Goal: Task Accomplishment & Management: Complete application form

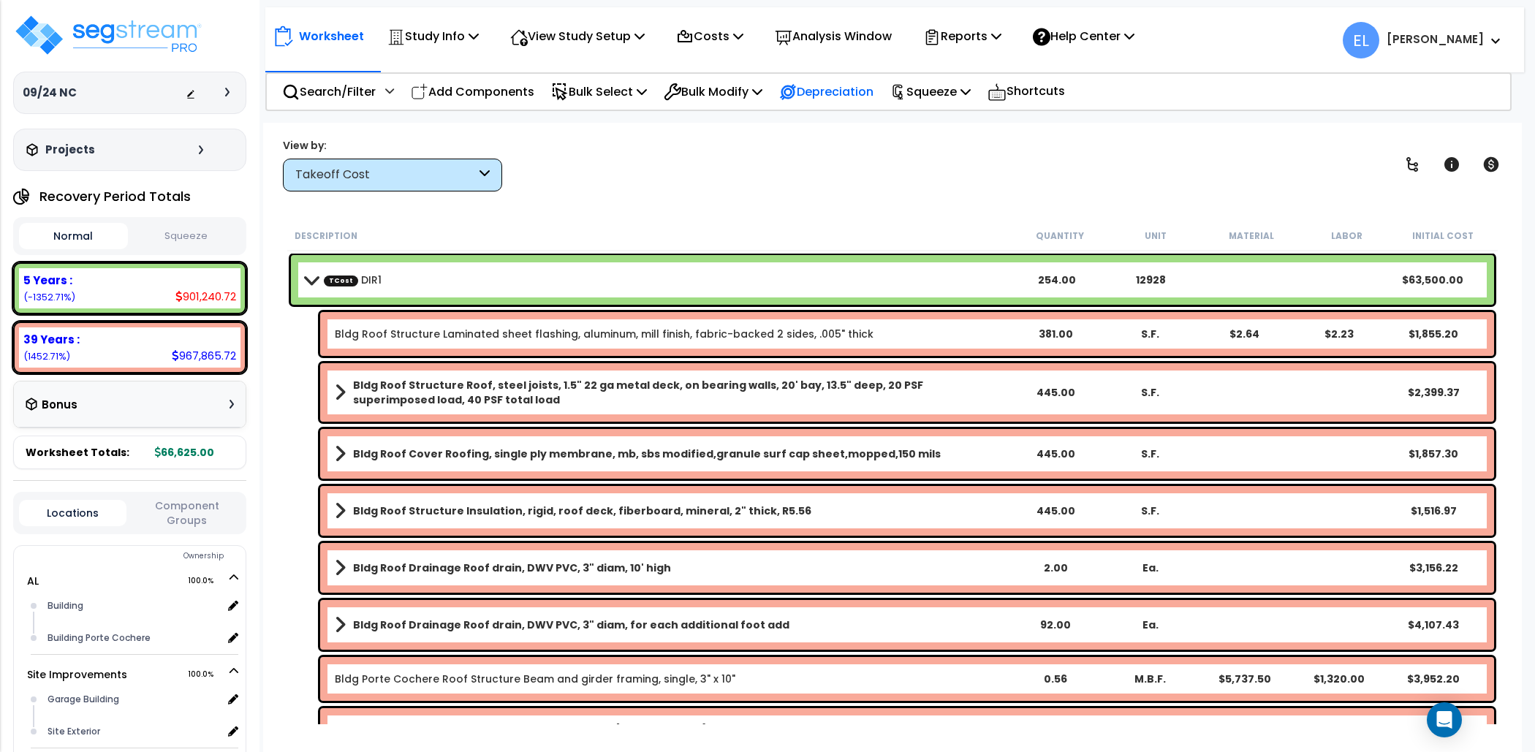
scroll to position [20, 0]
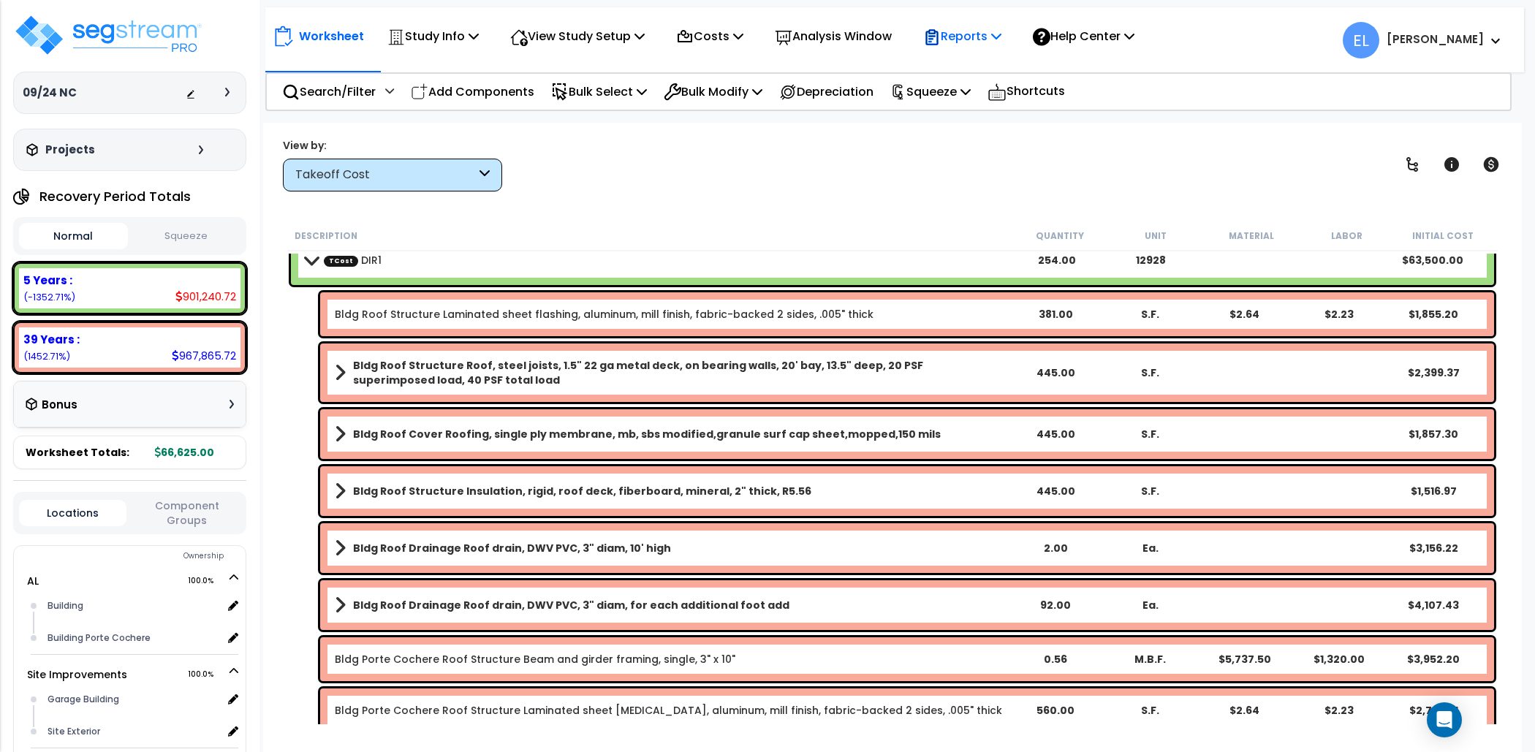
click at [1002, 43] on p "Reports" at bounding box center [962, 36] width 78 height 20
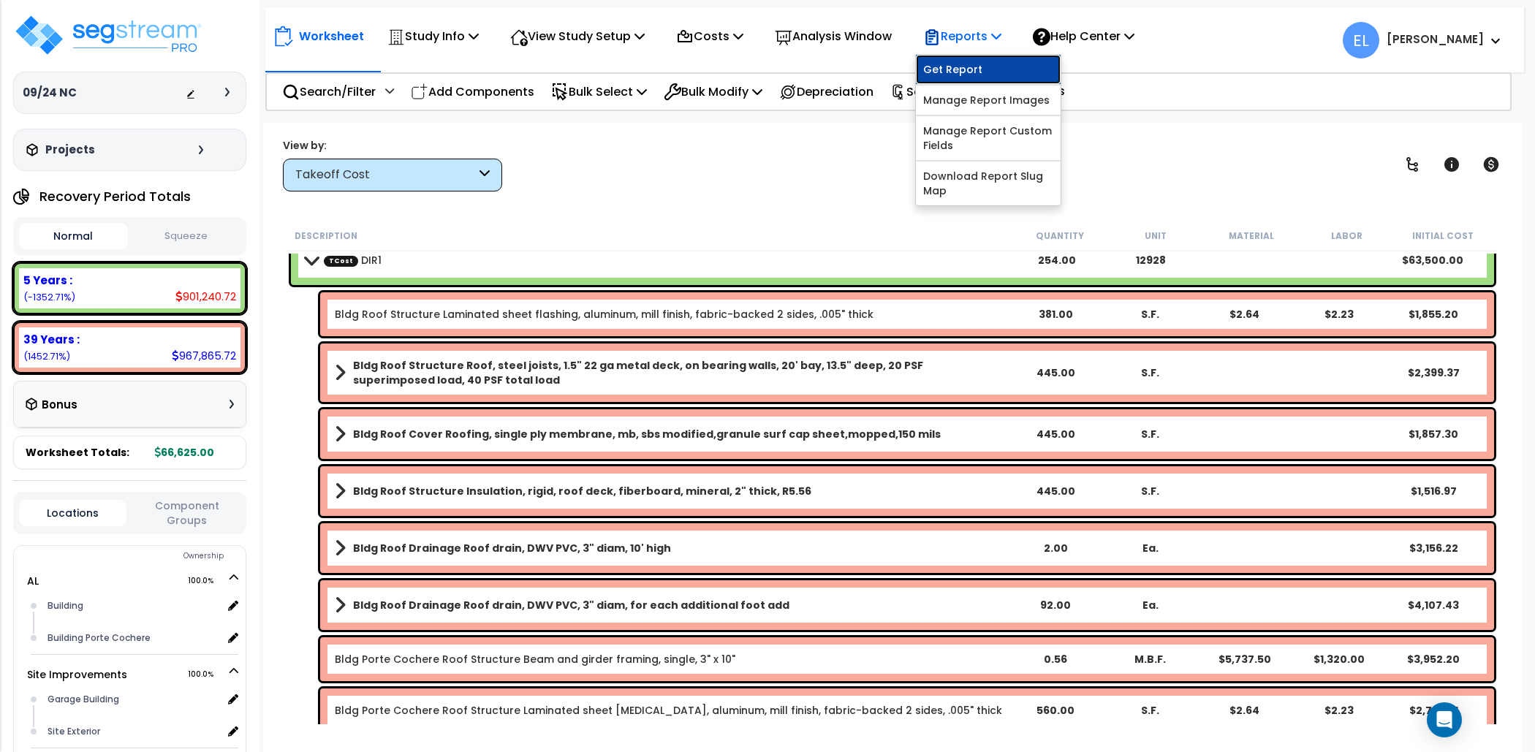
click at [999, 68] on link "Get Report" at bounding box center [988, 69] width 145 height 29
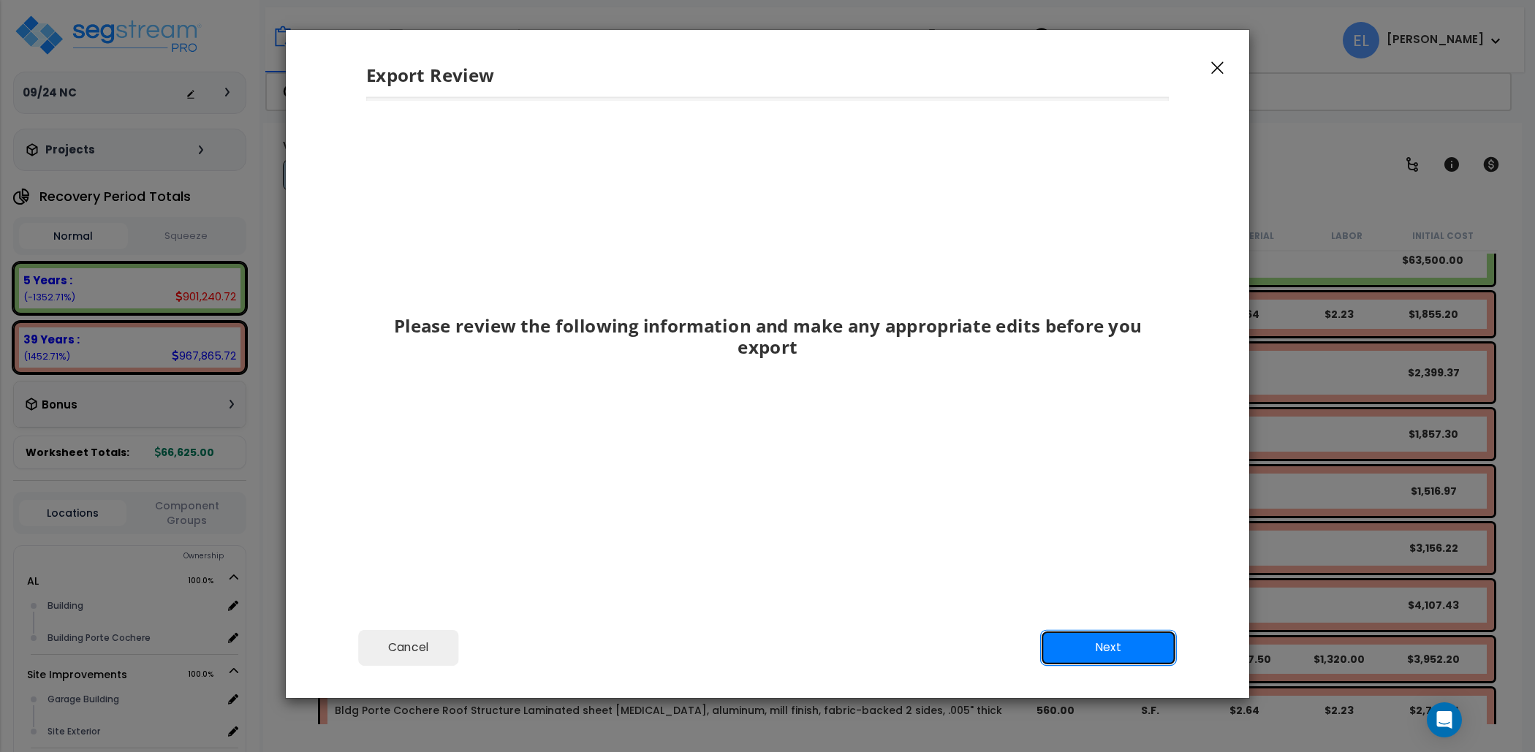
click at [1153, 646] on button "Next" at bounding box center [1108, 647] width 137 height 37
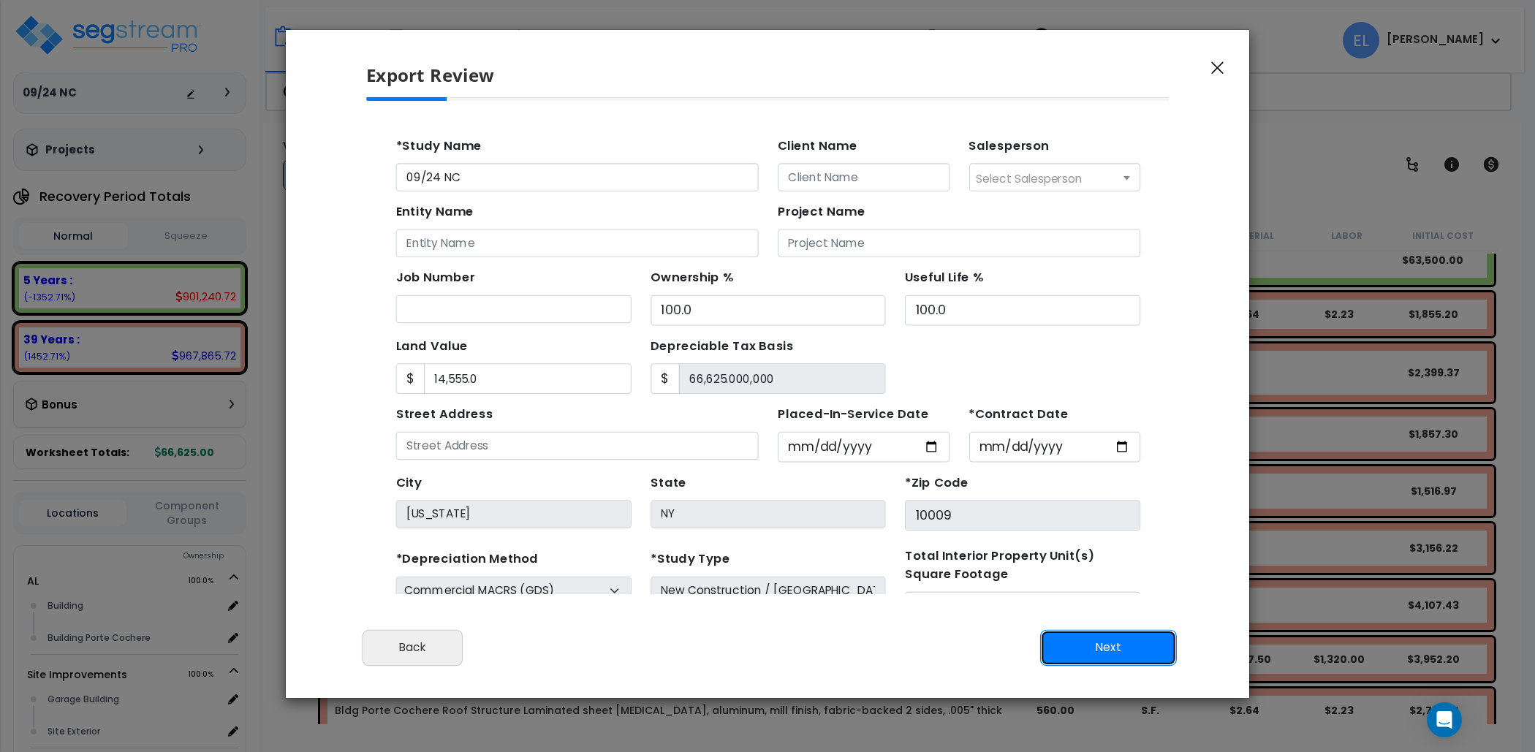
click at [1137, 639] on button "Next" at bounding box center [1108, 647] width 137 height 37
type input "14555"
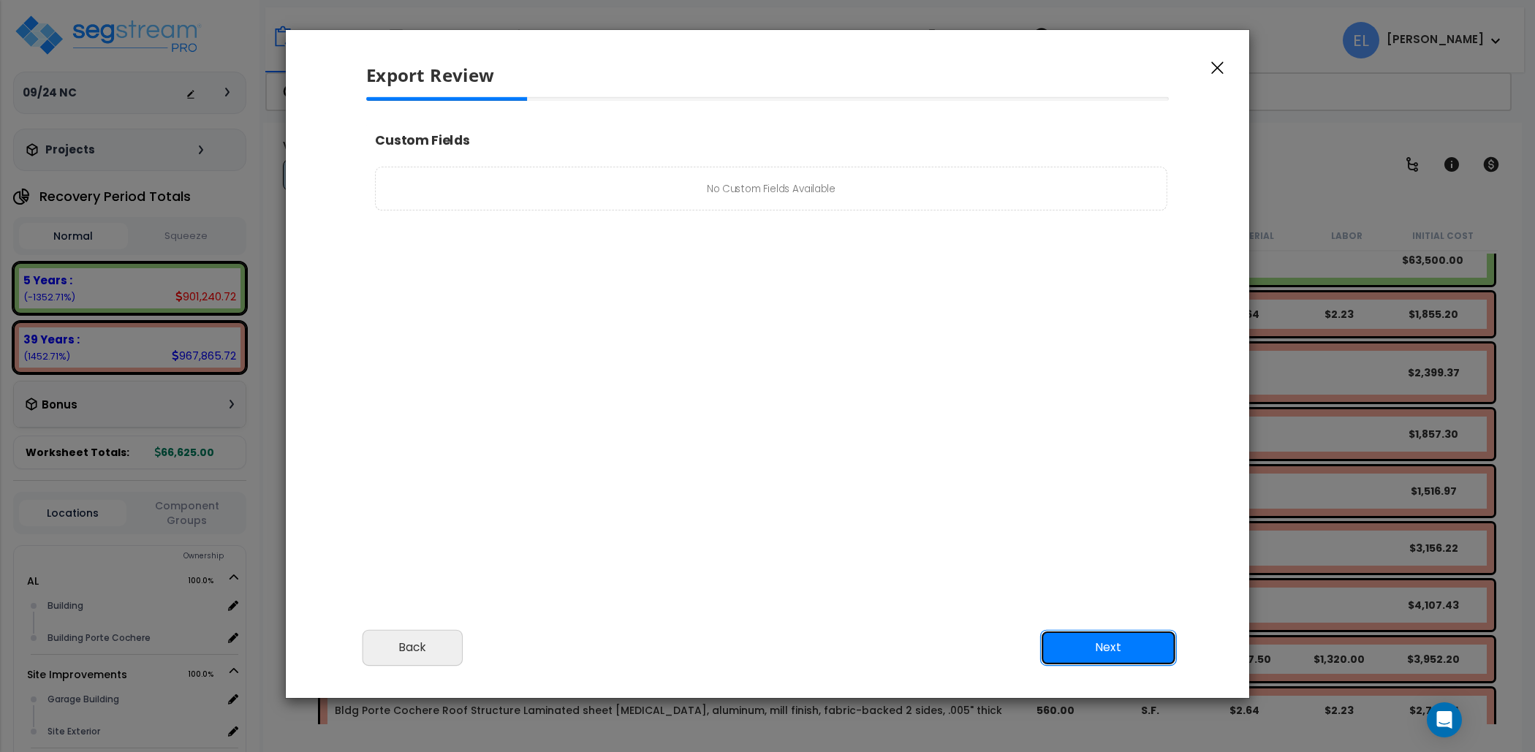
click at [1137, 639] on button "Next" at bounding box center [1108, 647] width 137 height 37
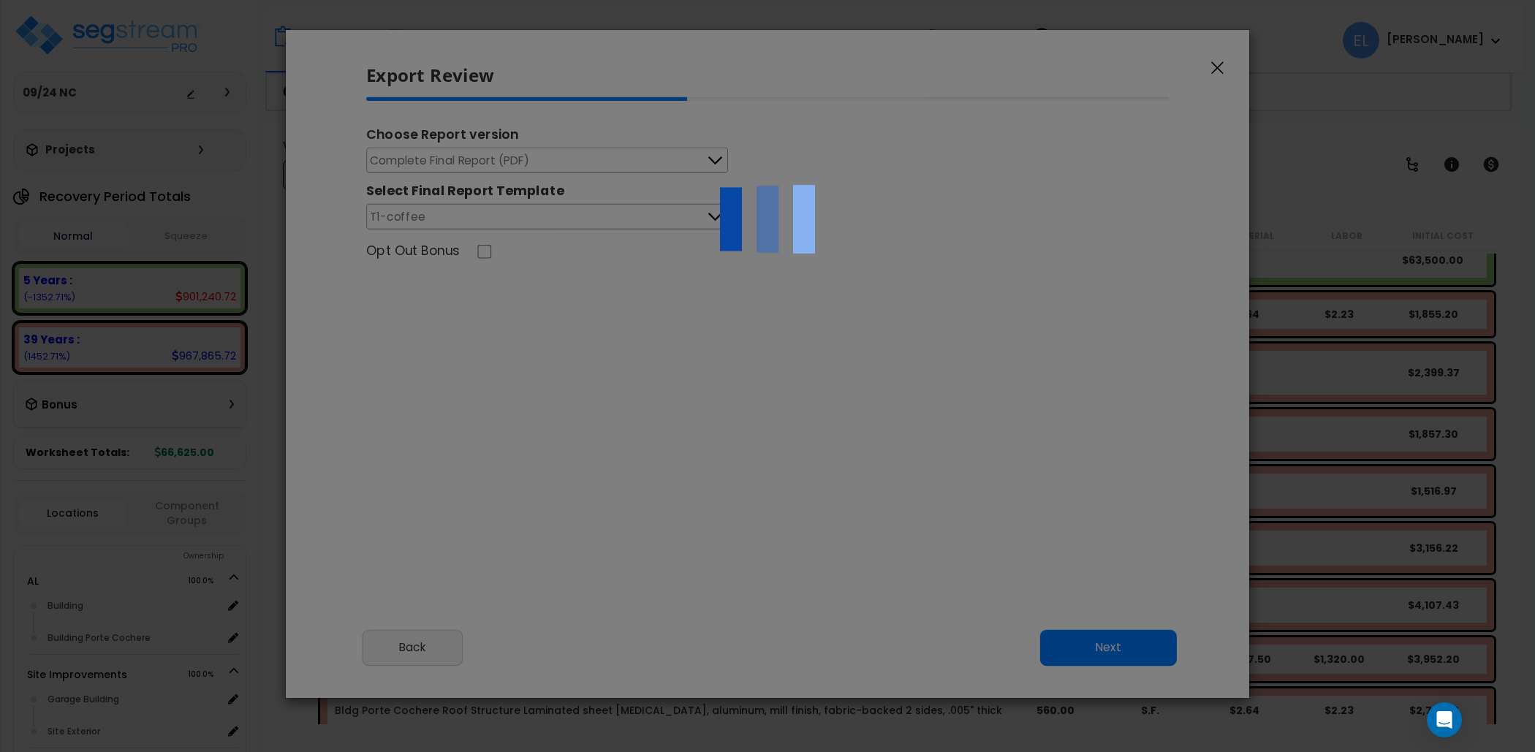
type input "14,555.0"
select select "2025"
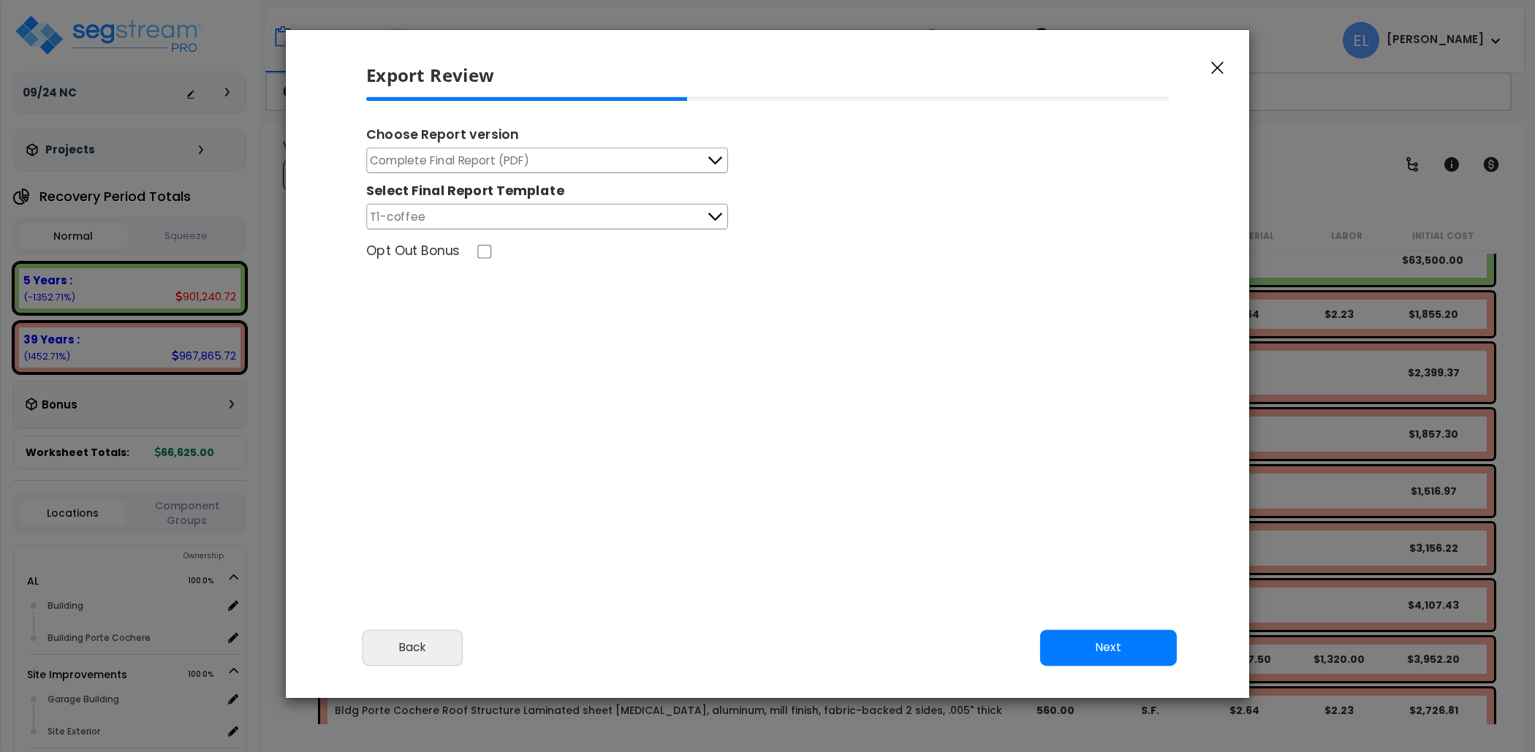
scroll to position [594, 36]
click at [1137, 639] on button "Next" at bounding box center [1108, 647] width 137 height 37
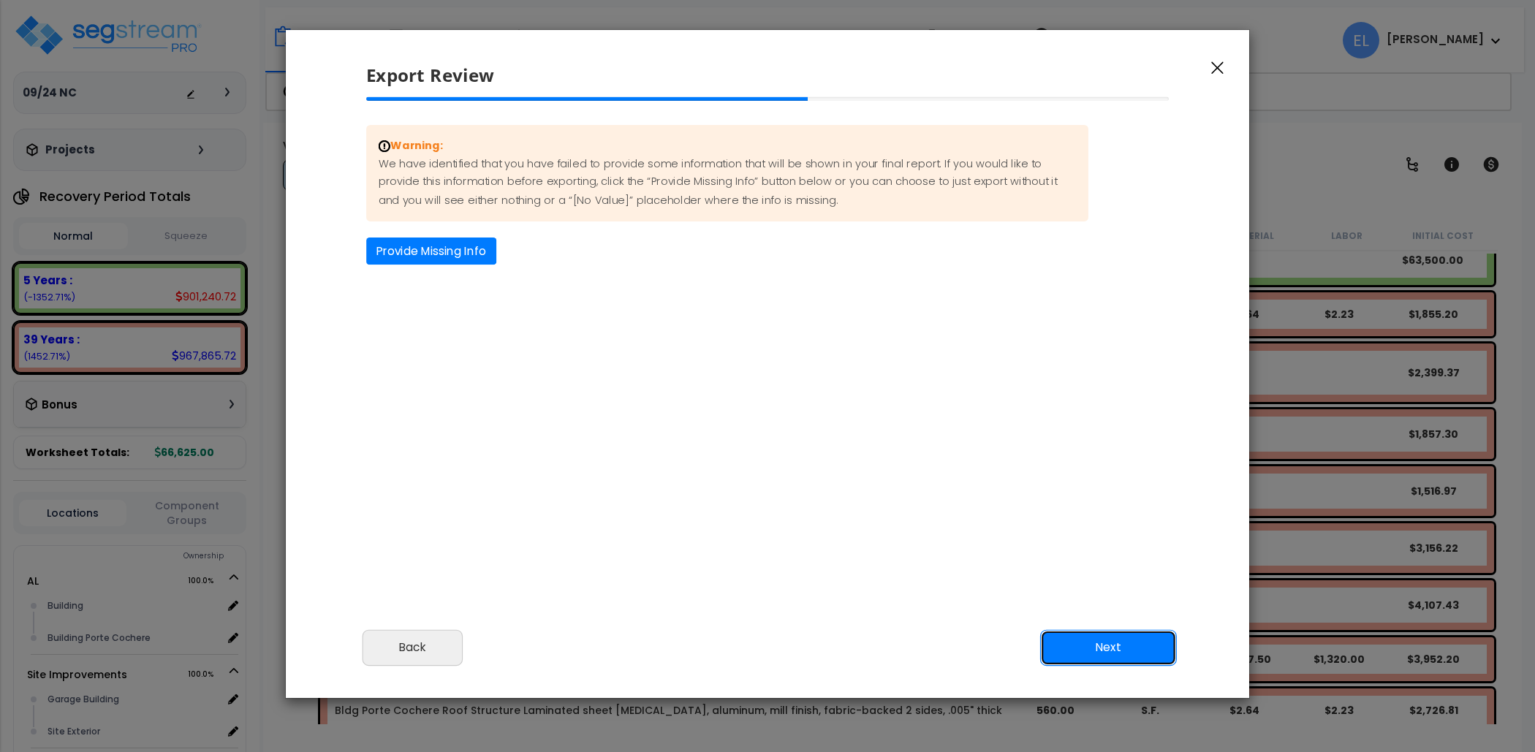
click at [1137, 639] on button "Next" at bounding box center [1108, 647] width 137 height 37
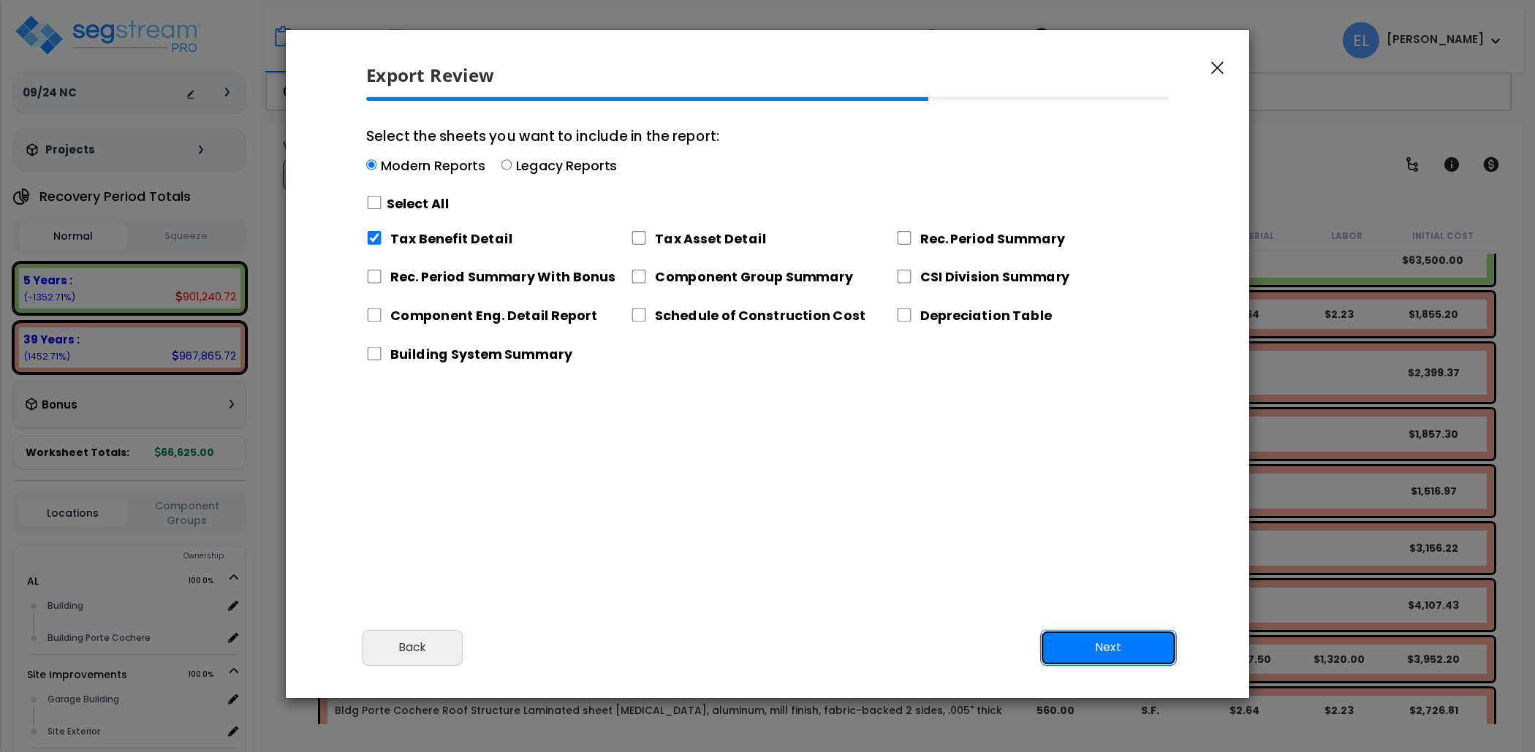
click at [1137, 639] on button "Next" at bounding box center [1108, 647] width 137 height 37
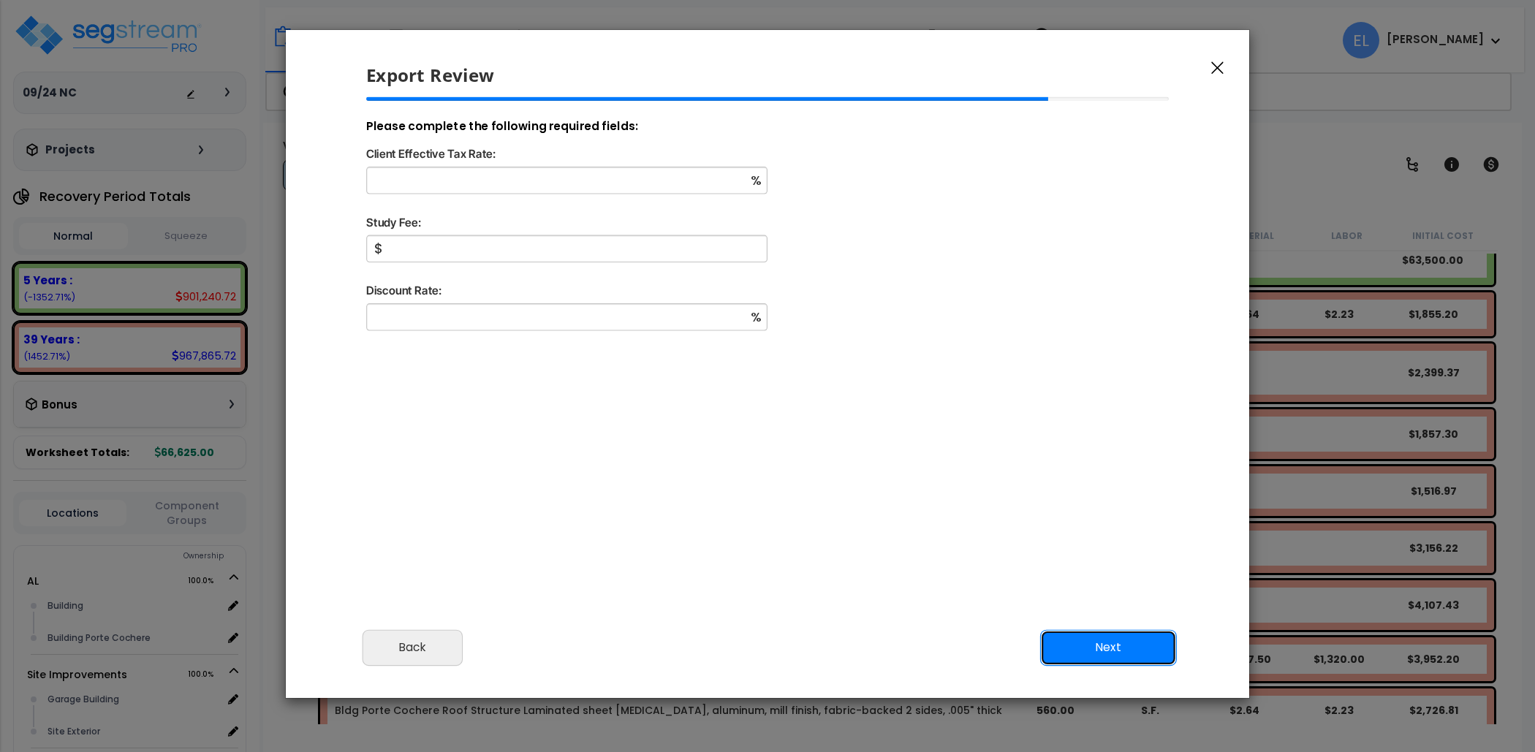
click at [1100, 659] on button "Next" at bounding box center [1108, 647] width 137 height 37
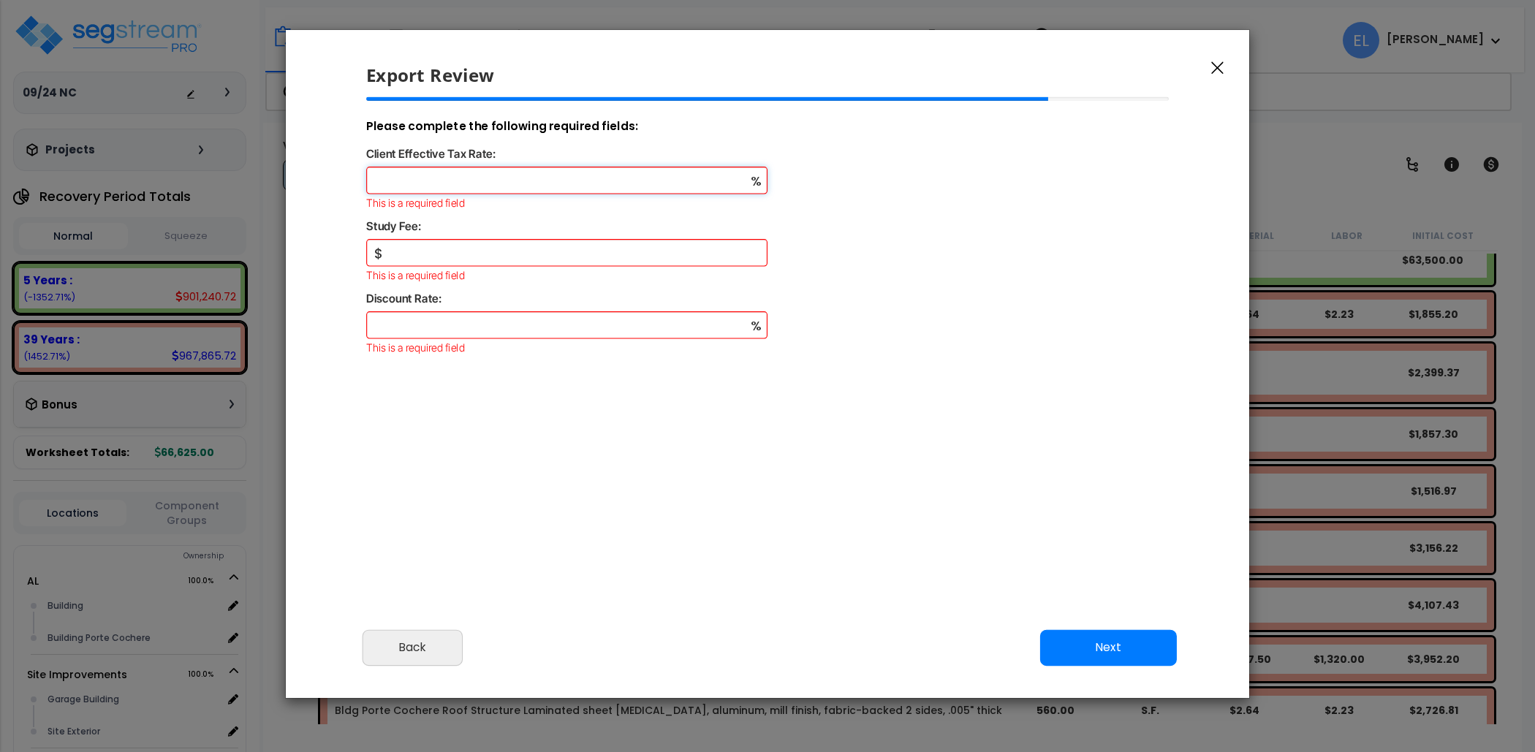
click at [663, 180] on input "Client Effective Tax Rate:" at bounding box center [566, 180] width 401 height 27
click at [610, 246] on input "Study Fee:" at bounding box center [566, 252] width 401 height 27
click at [651, 191] on input "Client Effective Tax Rate:" at bounding box center [566, 180] width 401 height 27
click at [639, 184] on input "Client Effective Tax Rate:" at bounding box center [566, 180] width 401 height 27
type input "10"
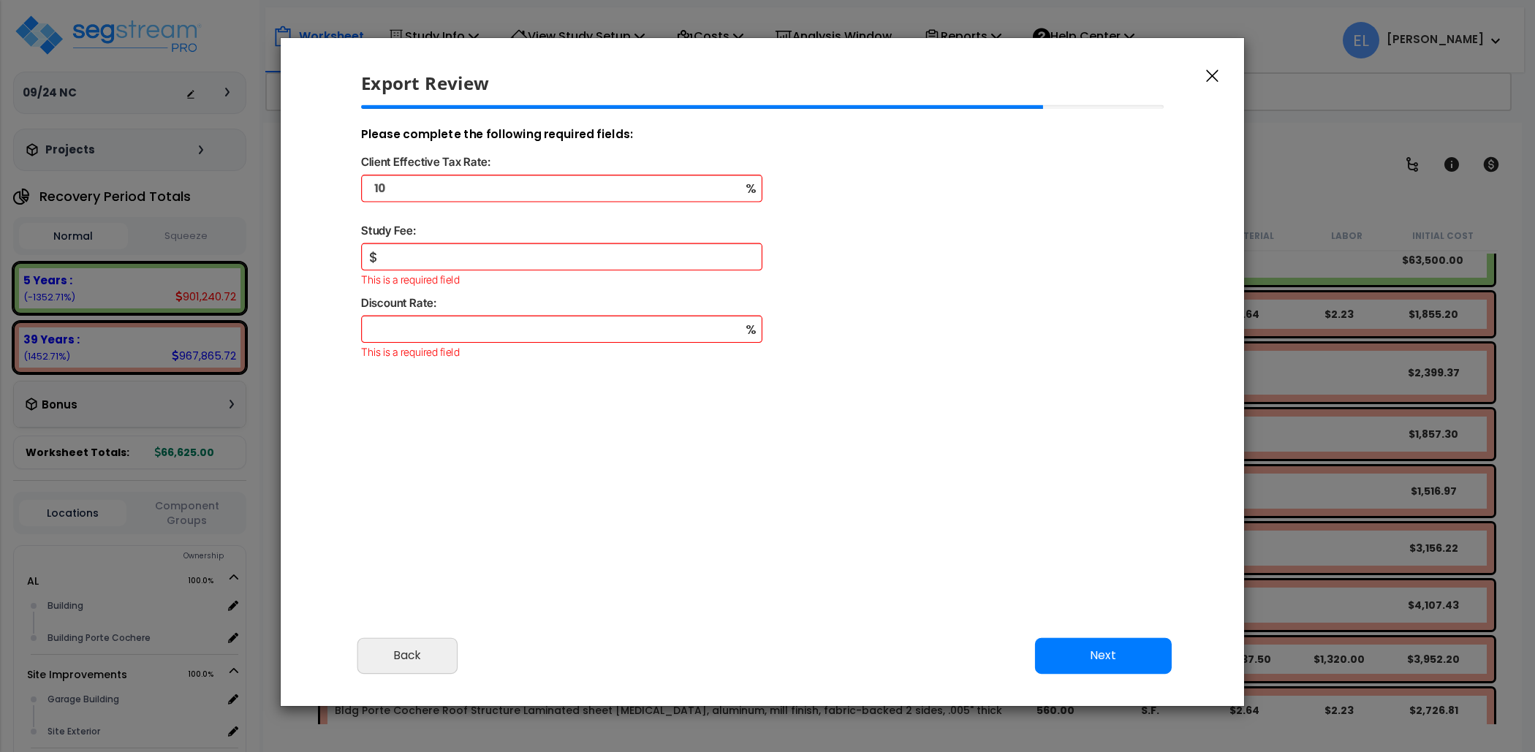
drag, startPoint x: 602, startPoint y: 230, endPoint x: 596, endPoint y: 241, distance: 12.8
click at [597, 239] on div "Study Fee:" at bounding box center [762, 232] width 827 height 23
click at [591, 246] on input "Study Fee:" at bounding box center [561, 257] width 401 height 27
type input "10"
click at [611, 337] on input "Discount Rate:" at bounding box center [561, 330] width 401 height 27
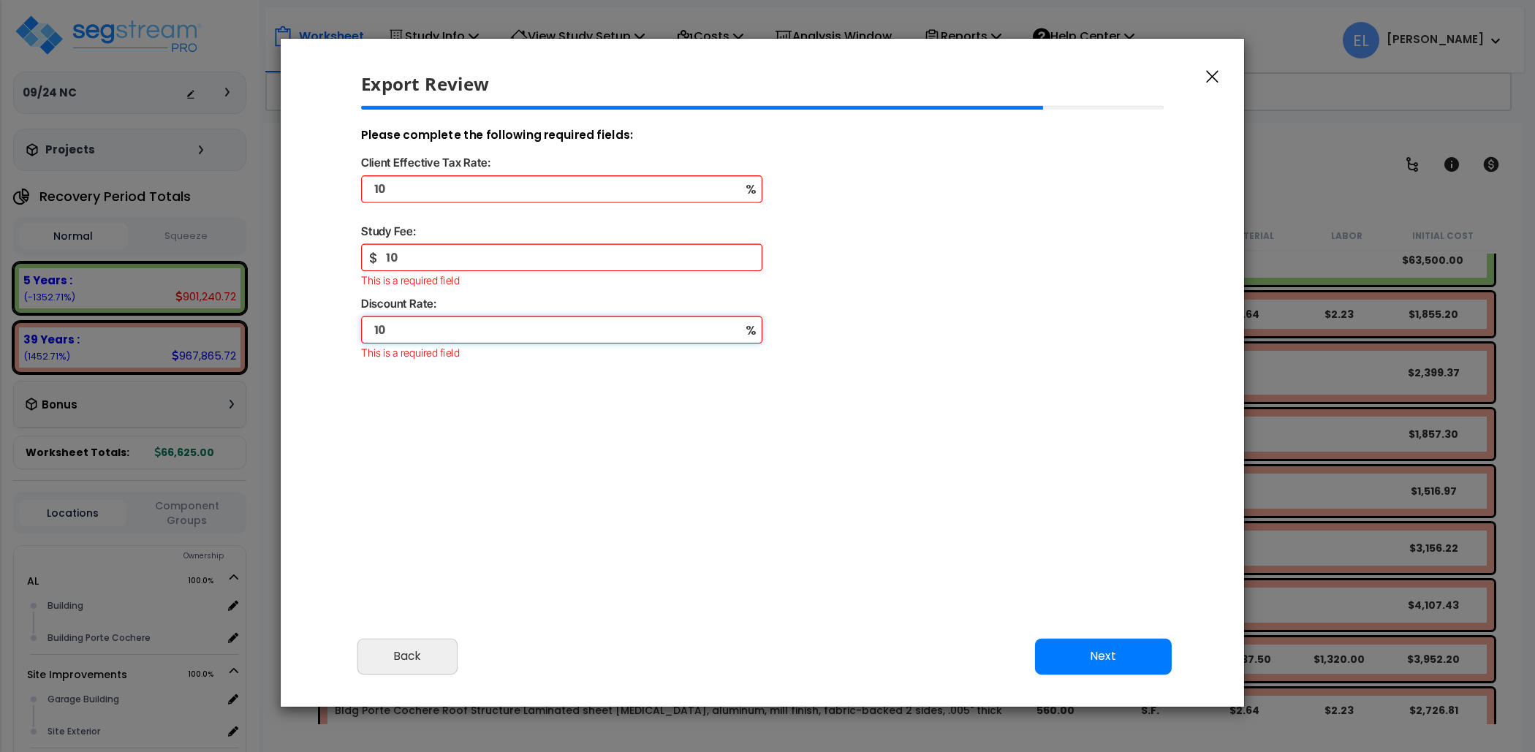
type input "10"
click at [1116, 659] on button "Next" at bounding box center [1103, 656] width 137 height 37
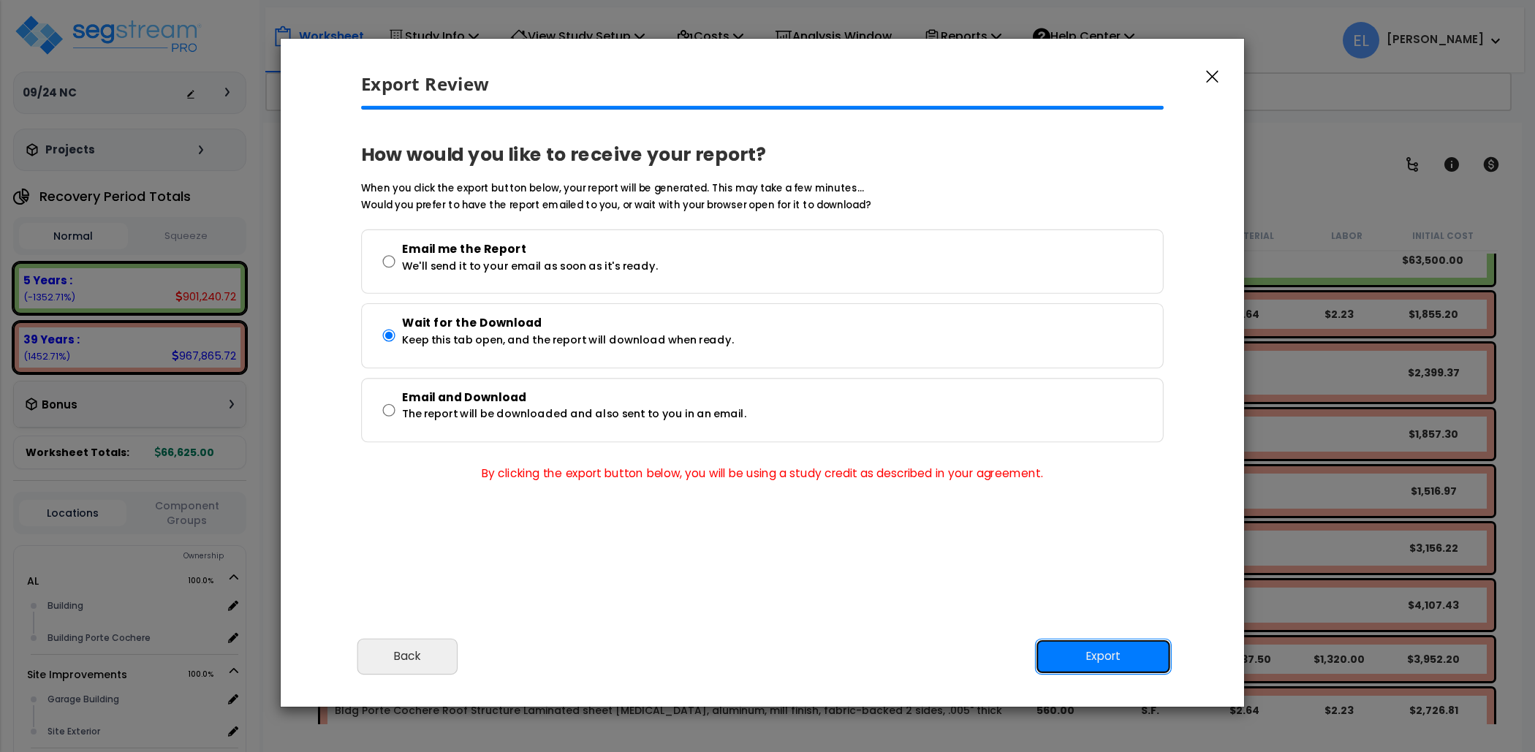
click at [1095, 667] on button "Export" at bounding box center [1103, 656] width 137 height 37
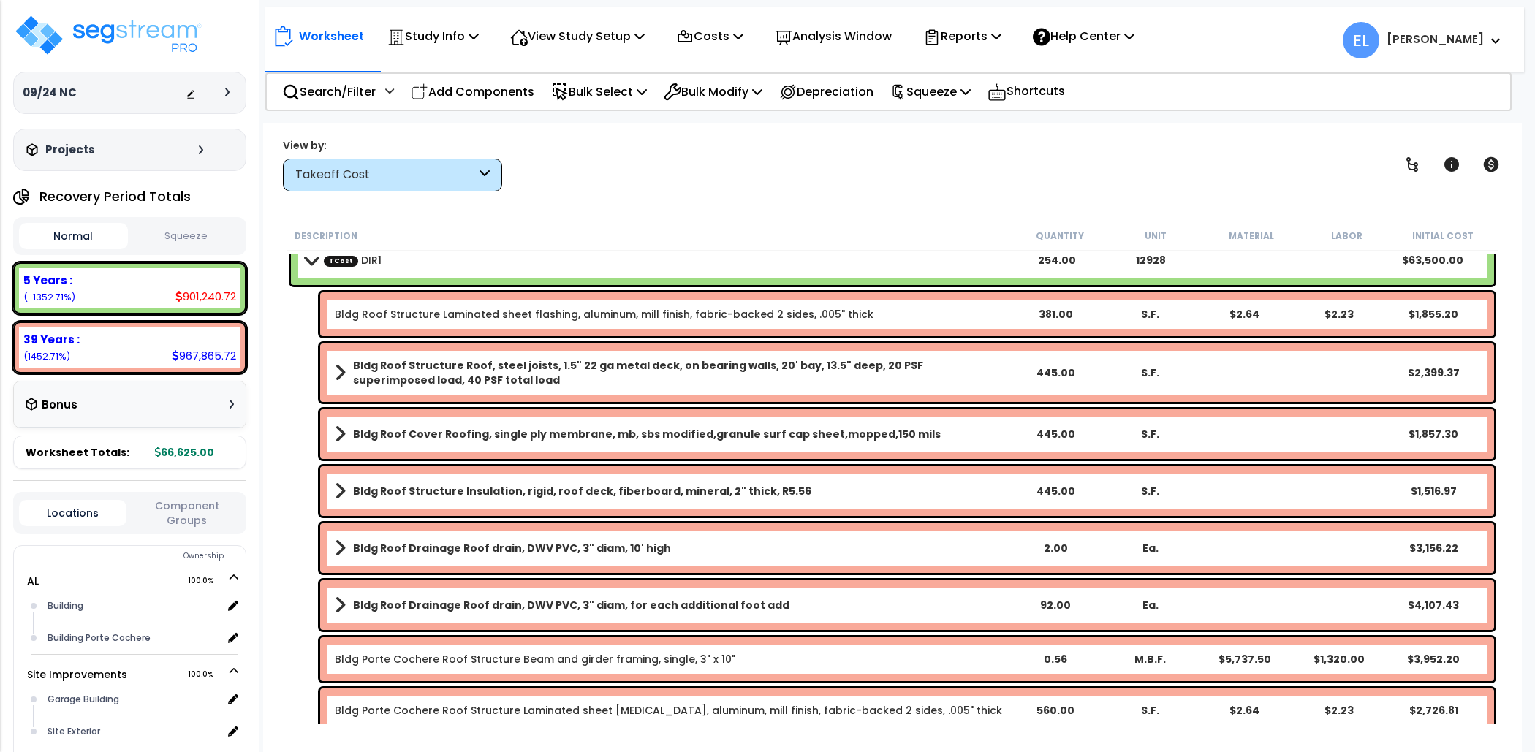
click at [192, 145] on div "Projects" at bounding box center [117, 150] width 188 height 15
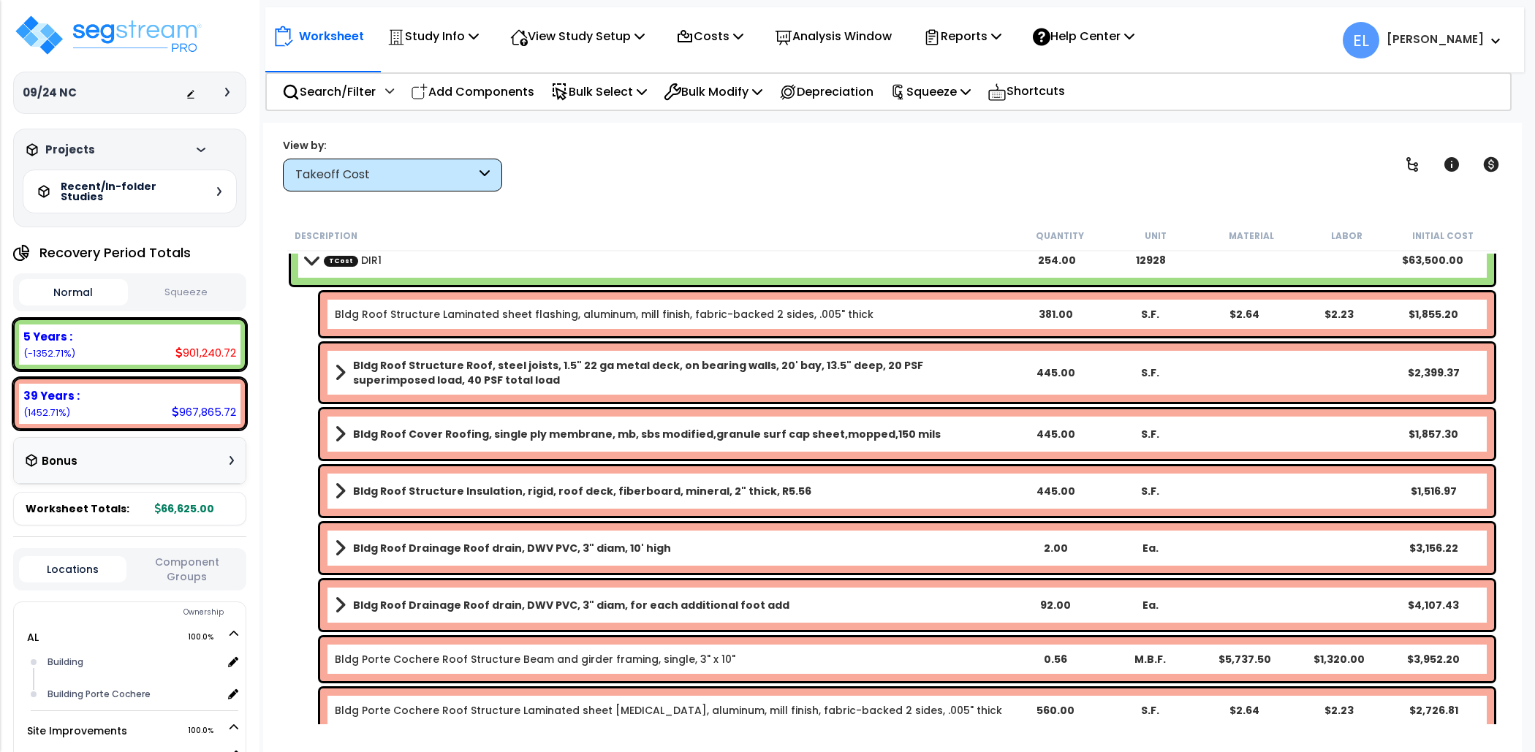
click at [195, 191] on div "Recent/In-folder Studies" at bounding box center [130, 192] width 214 height 44
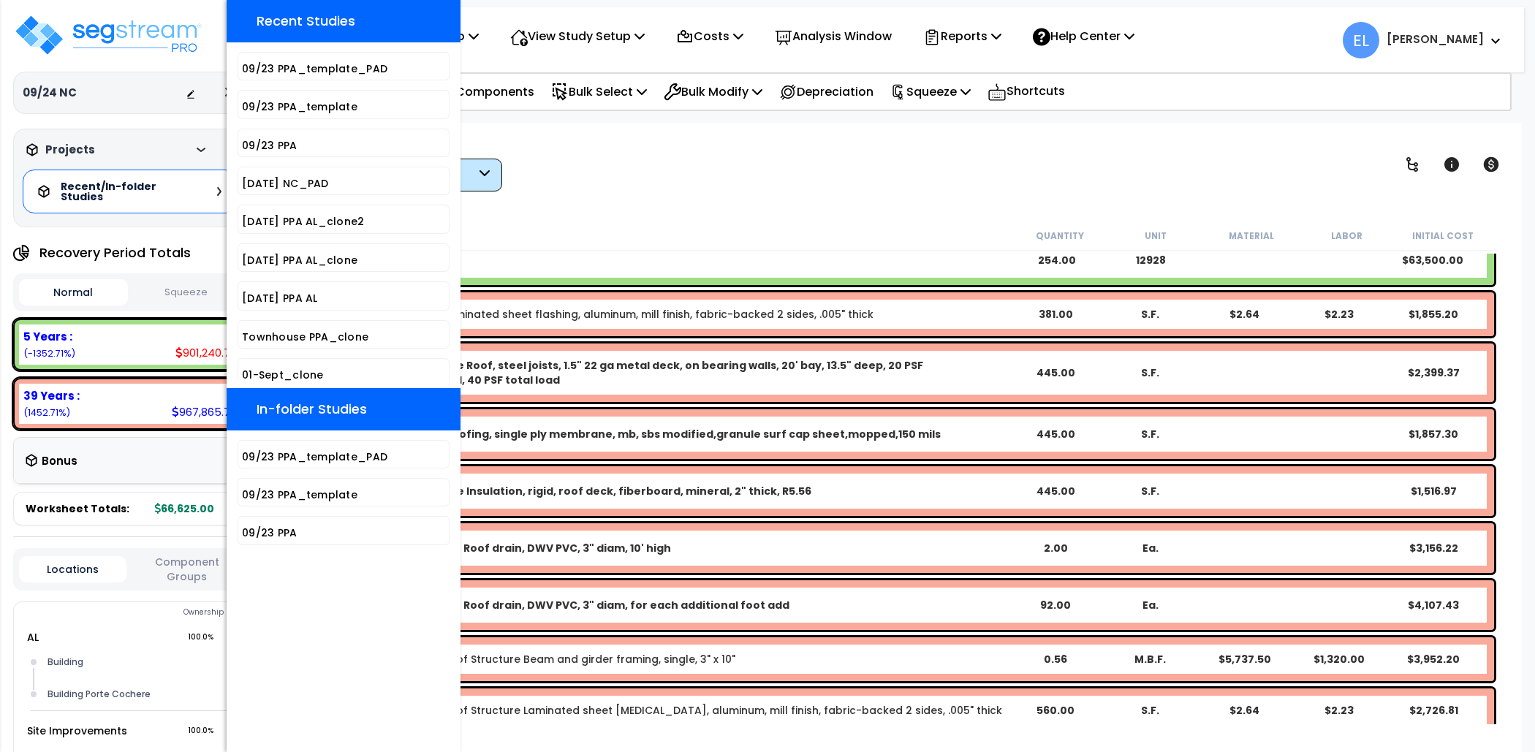
click at [184, 143] on div "Projects" at bounding box center [117, 150] width 188 height 15
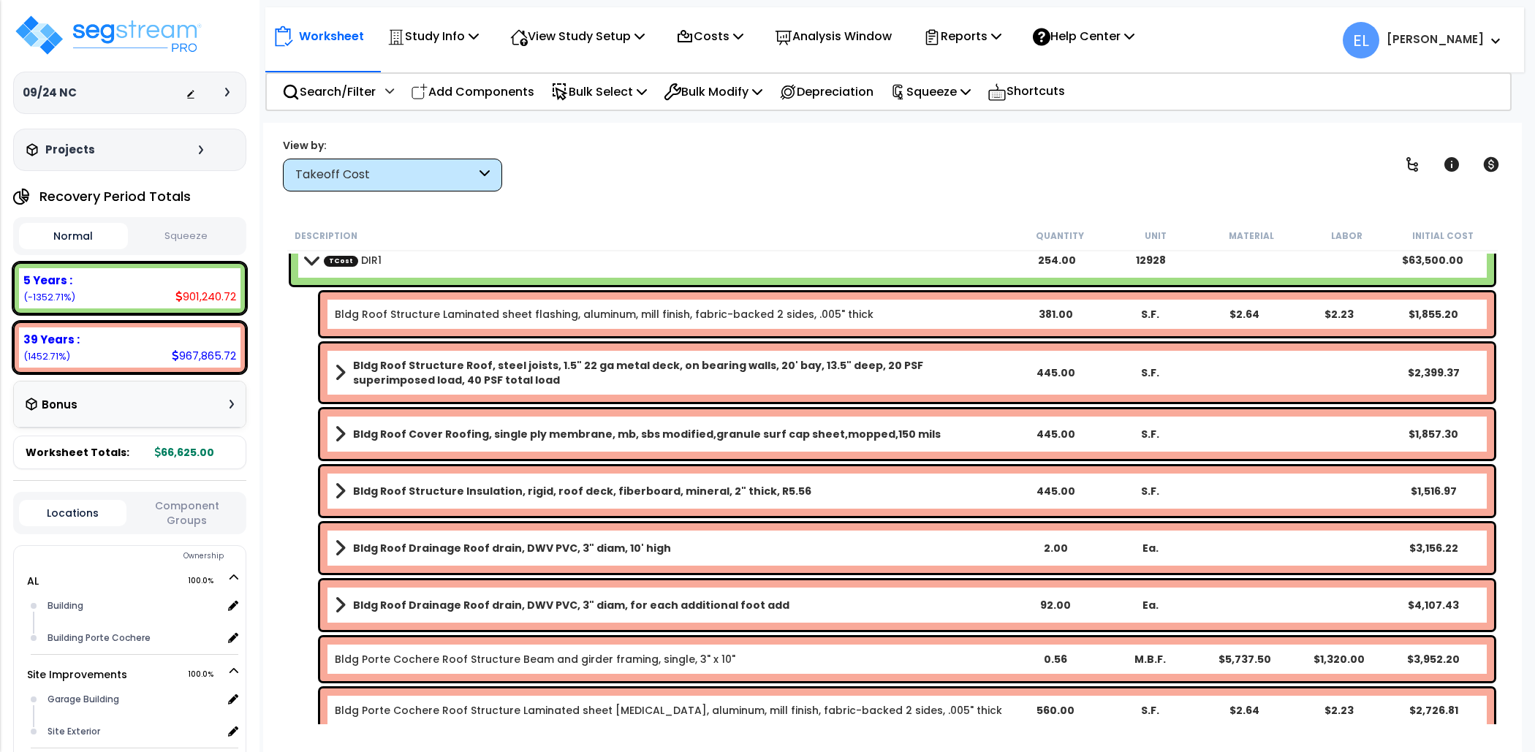
click at [222, 91] on div at bounding box center [211, 93] width 51 height 15
click at [229, 88] on icon at bounding box center [227, 92] width 4 height 9
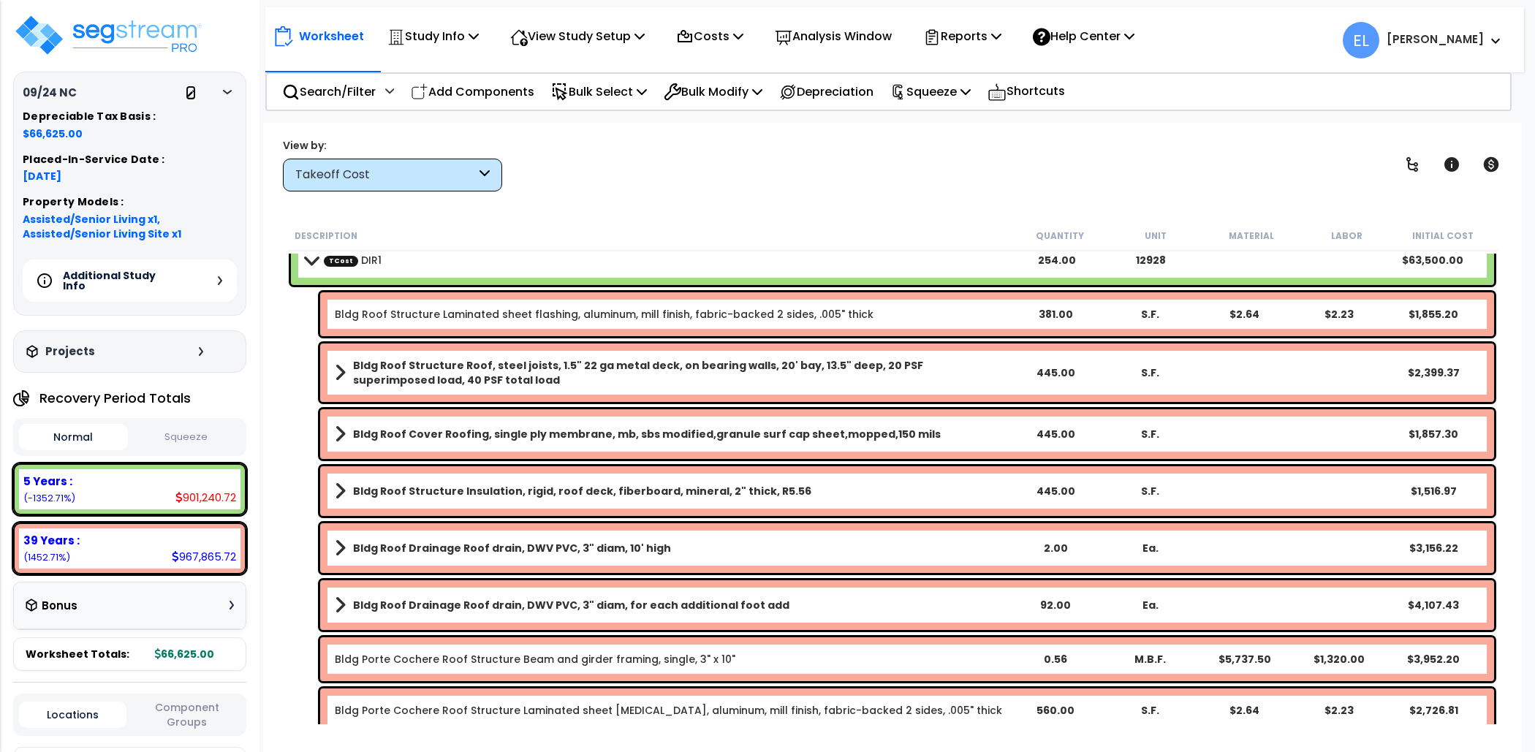
click at [193, 94] on icon at bounding box center [191, 94] width 10 height 10
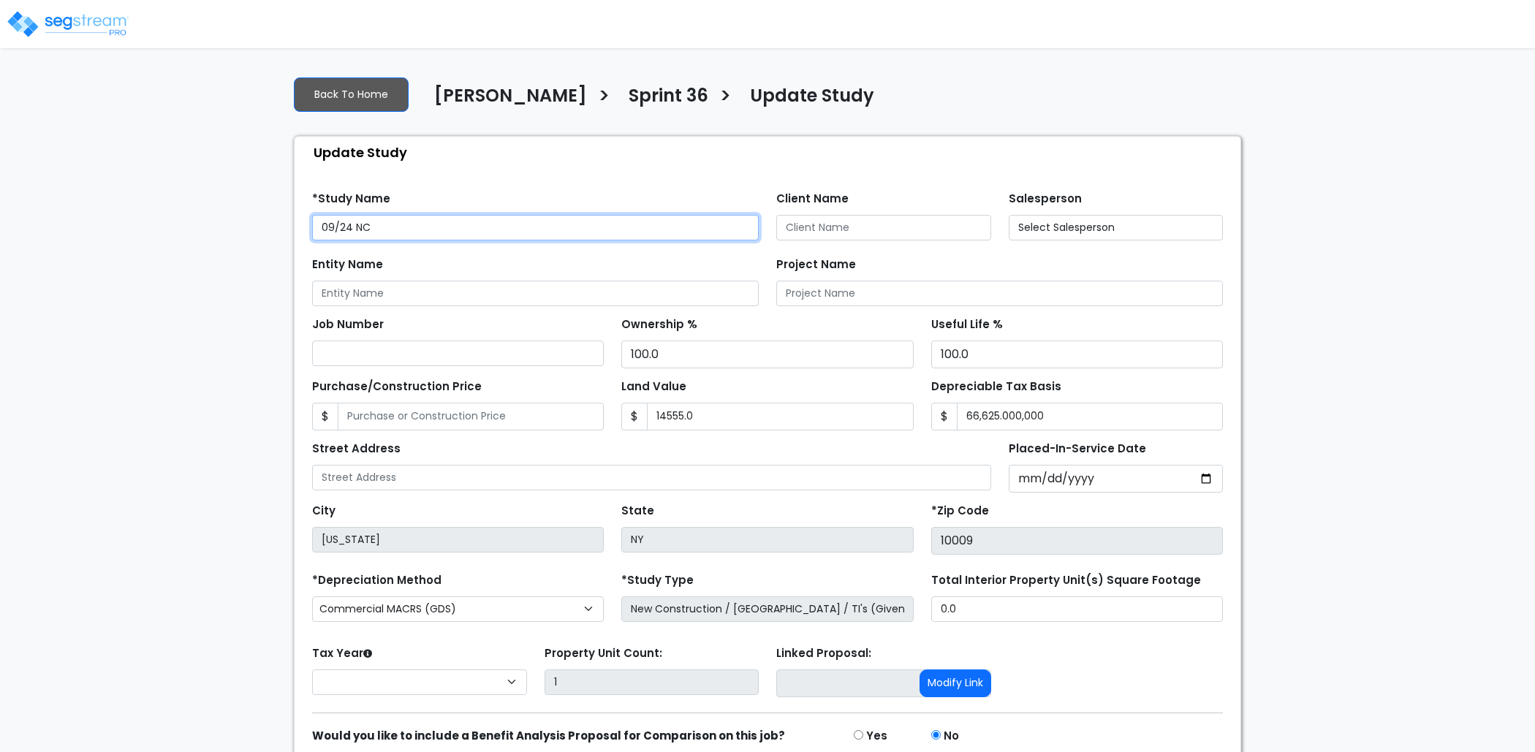
type input "14,555.0"
select select "2025"
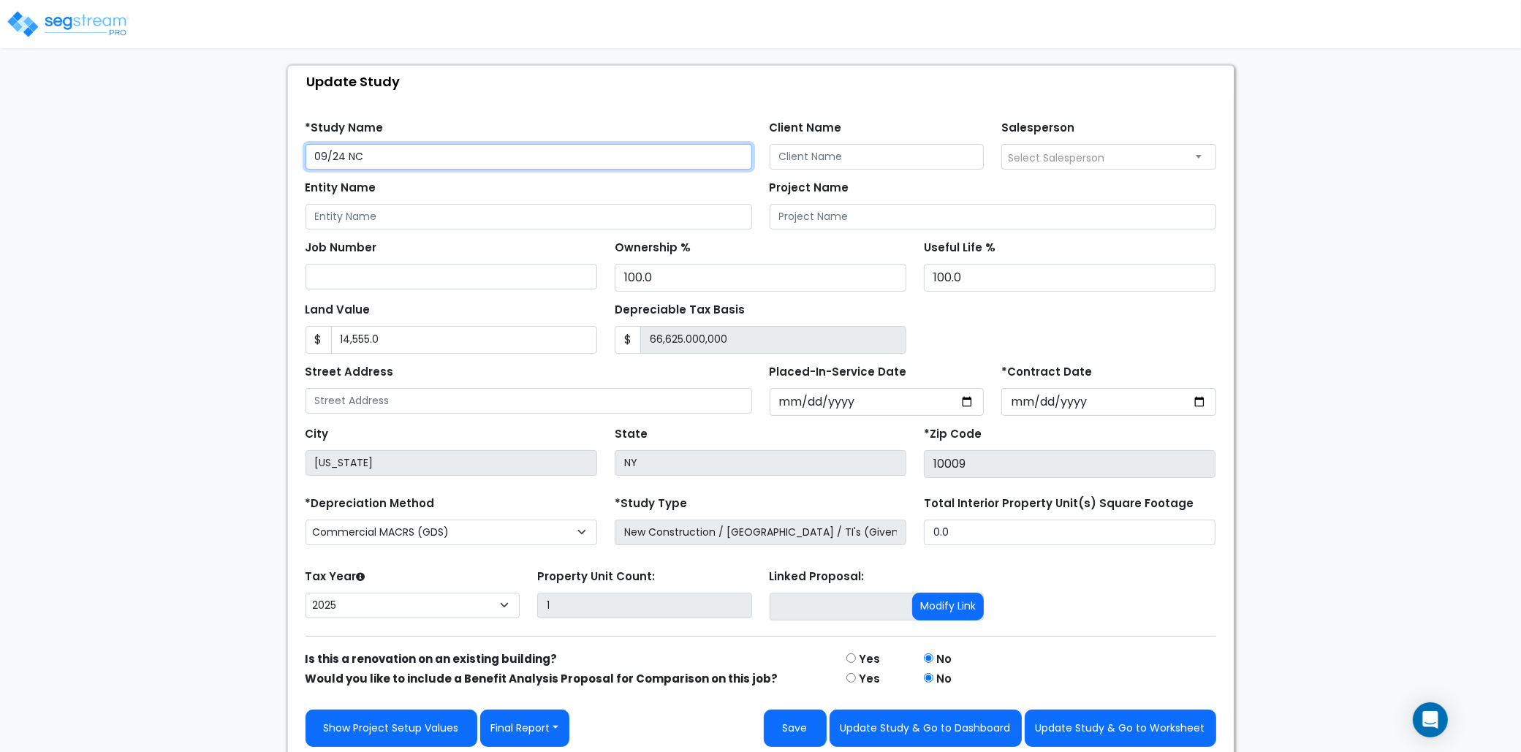
scroll to position [73, 0]
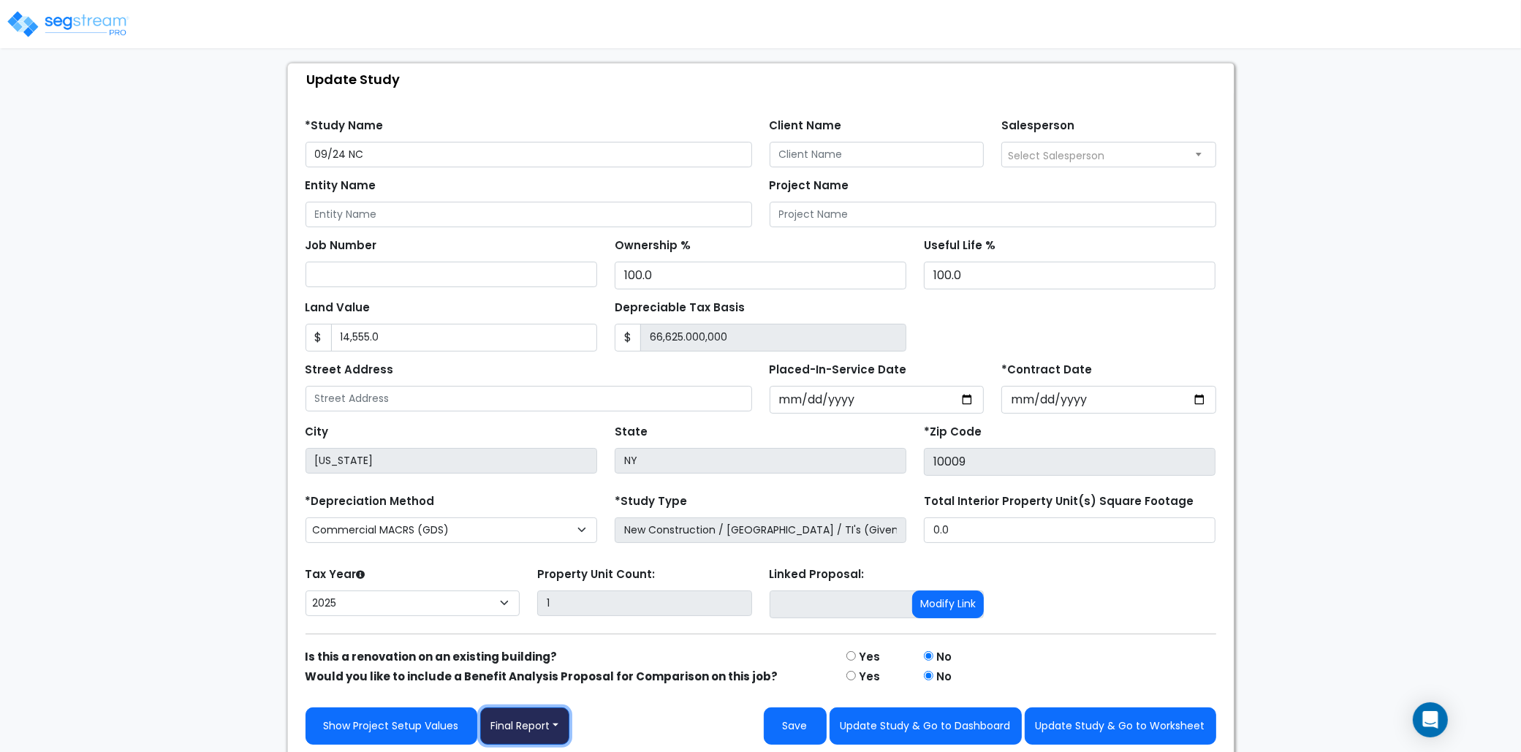
click at [520, 731] on button "Final Report" at bounding box center [525, 726] width 90 height 37
click at [564, 662] on link "Report Images" at bounding box center [557, 652] width 153 height 34
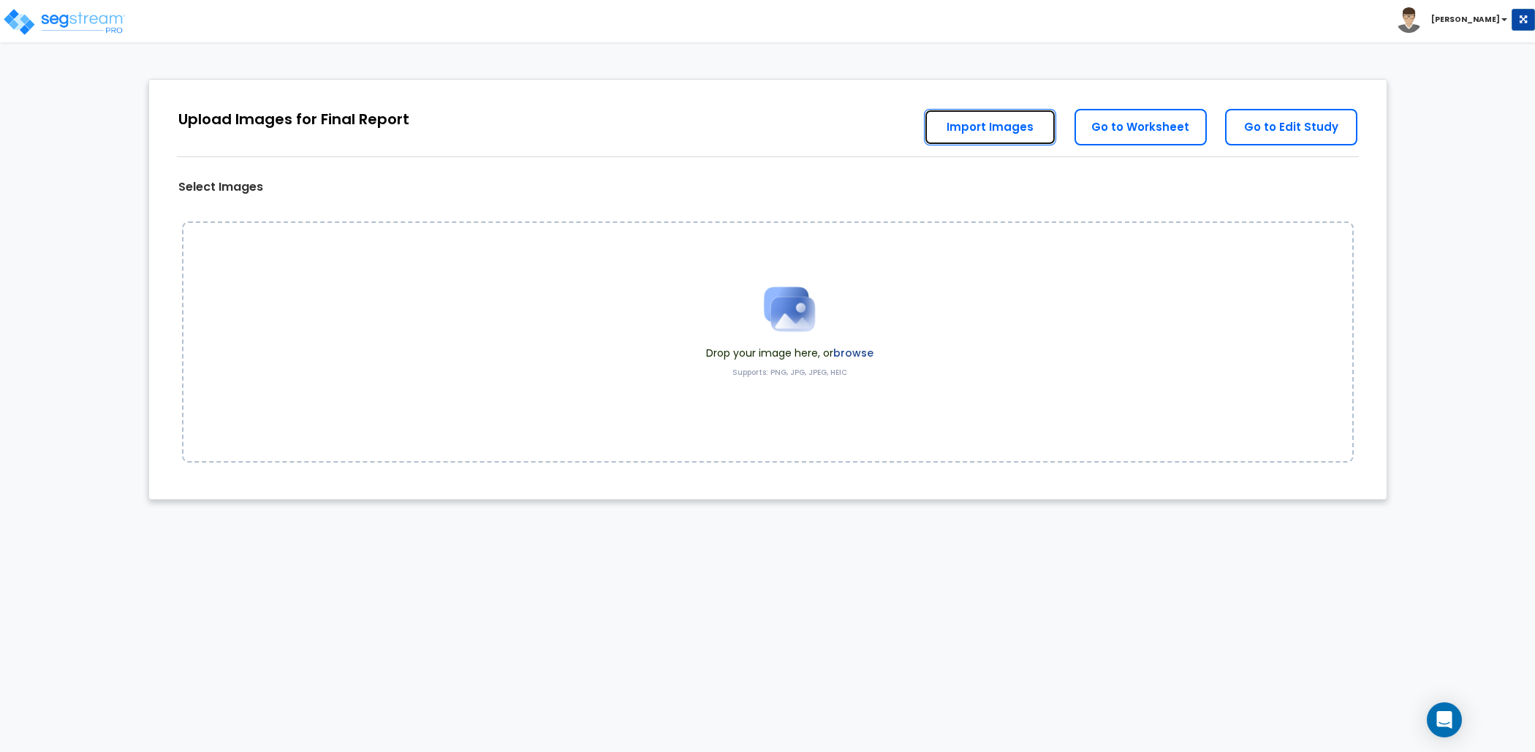
click at [1035, 129] on link "Import Images" at bounding box center [990, 127] width 132 height 37
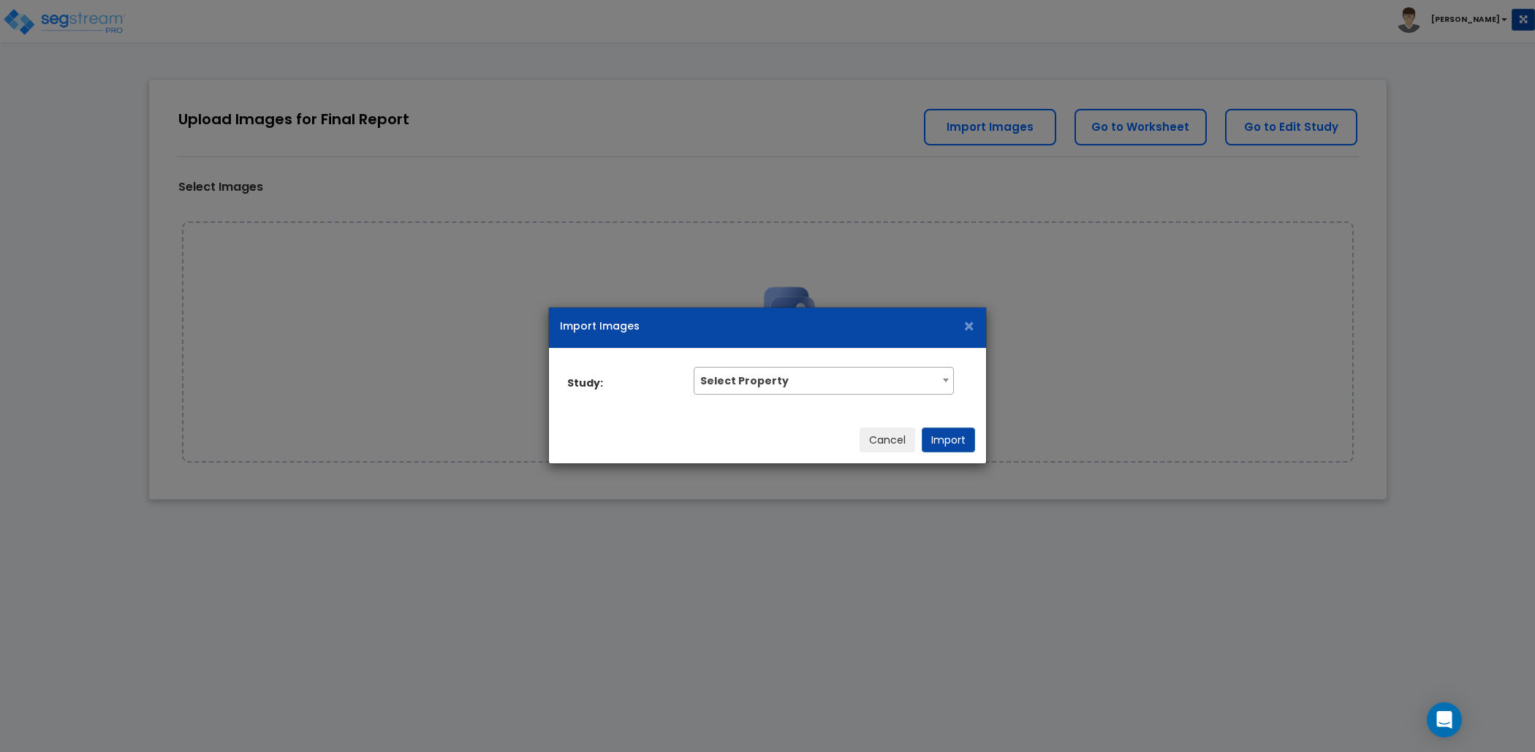
click at [817, 369] on span "Select Property" at bounding box center [824, 379] width 258 height 23
click at [823, 390] on span "Select Property" at bounding box center [825, 381] width 260 height 28
click at [816, 403] on div "Study: Select Property Select Property" at bounding box center [768, 383] width 437 height 68
click at [836, 384] on span "Select Property" at bounding box center [825, 379] width 258 height 23
click at [963, 332] on h5 "Import Images" at bounding box center [769, 326] width 415 height 15
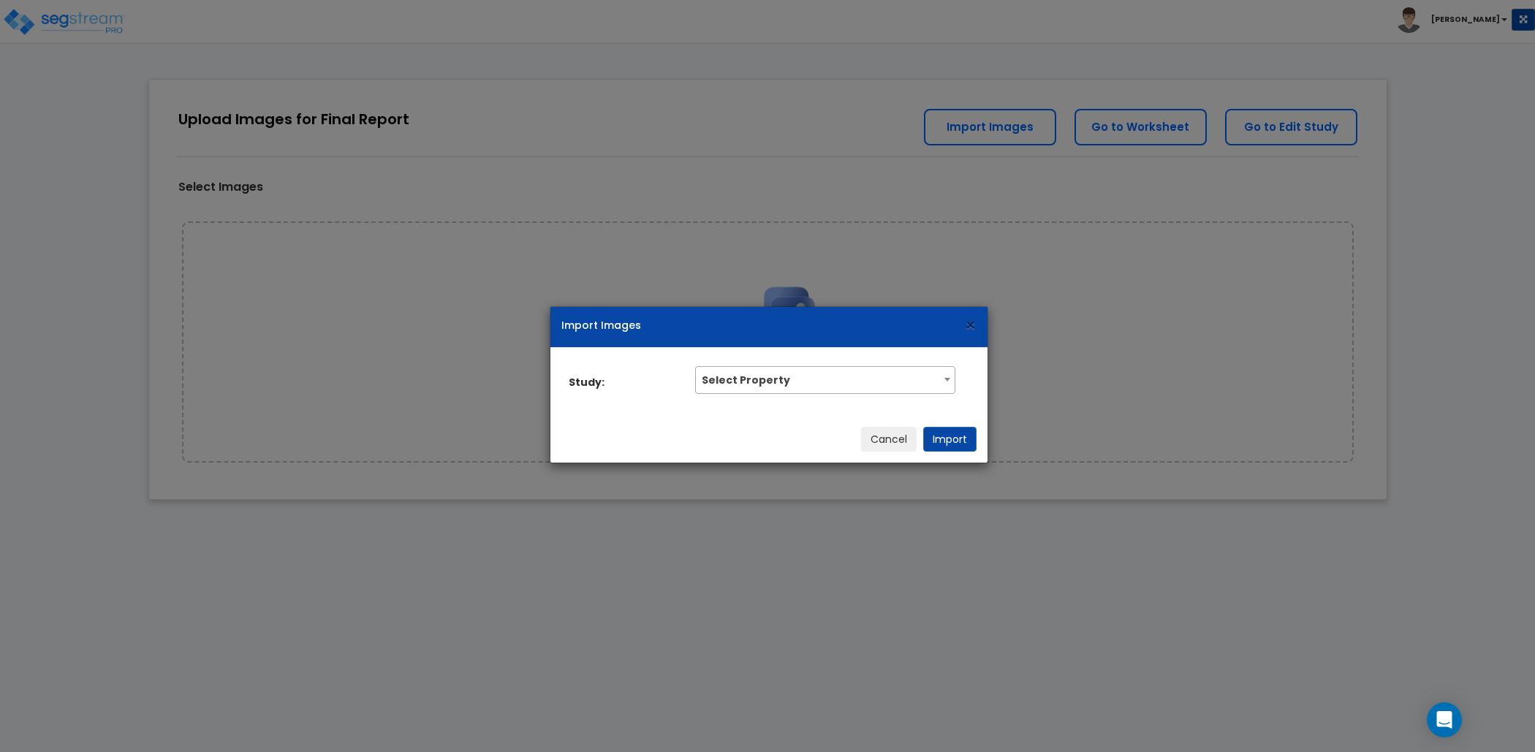
click at [964, 329] on span "×" at bounding box center [970, 326] width 12 height 26
click at [975, 327] on span "×" at bounding box center [970, 326] width 12 height 26
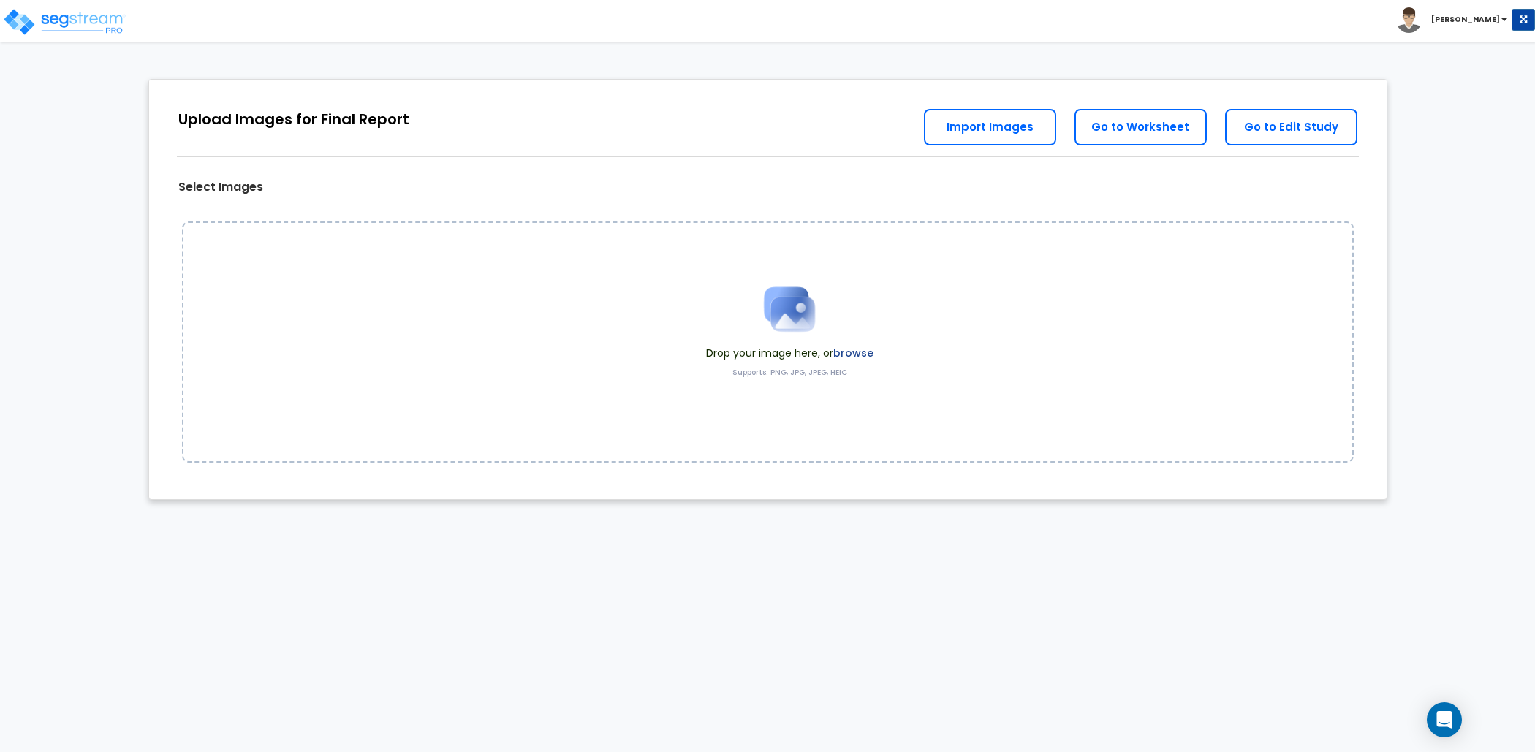
click at [857, 354] on label "browse" at bounding box center [853, 353] width 40 height 15
